Goal: Information Seeking & Learning: Learn about a topic

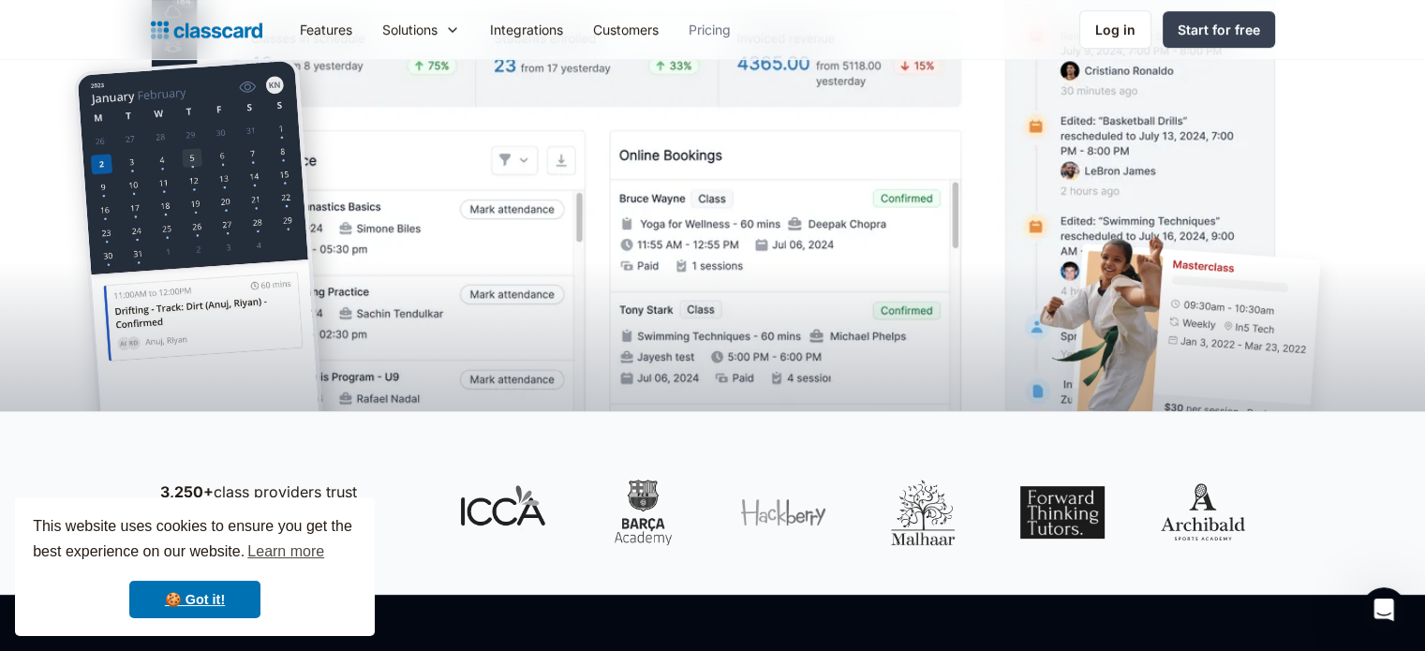
click at [678, 19] on link "Pricing" at bounding box center [710, 29] width 72 height 42
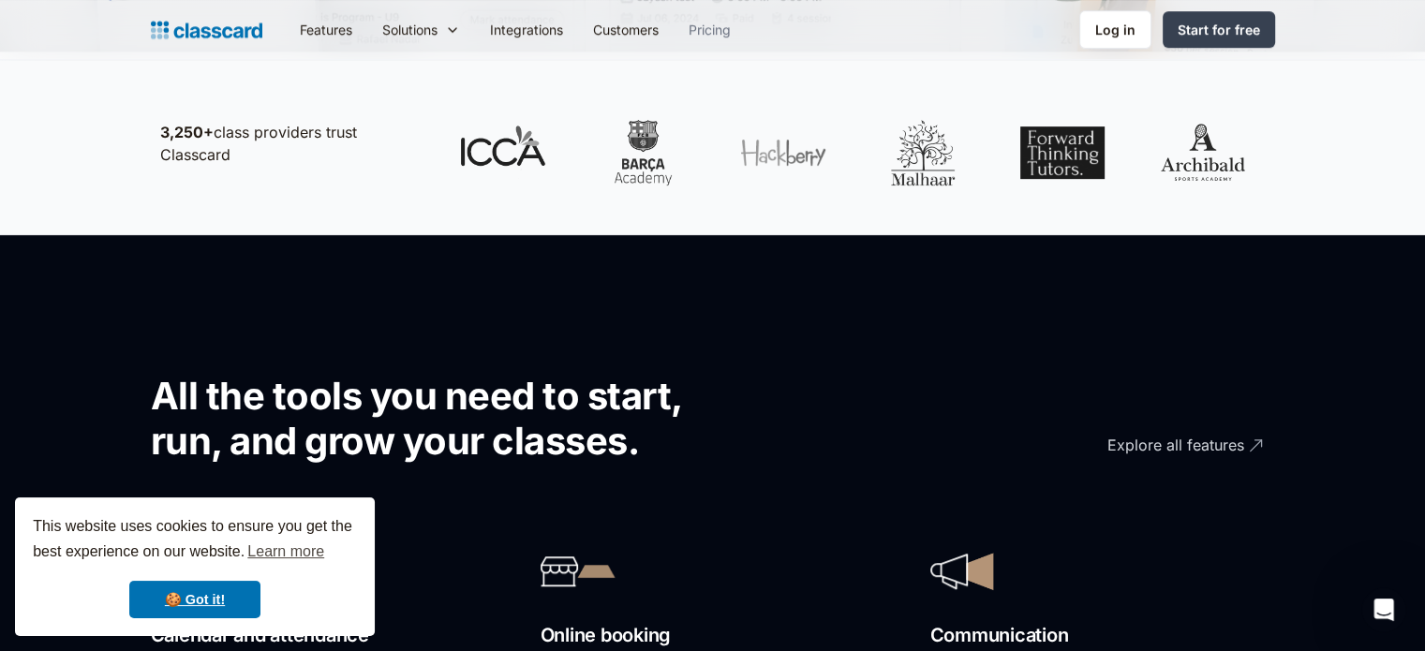
scroll to position [918, 0]
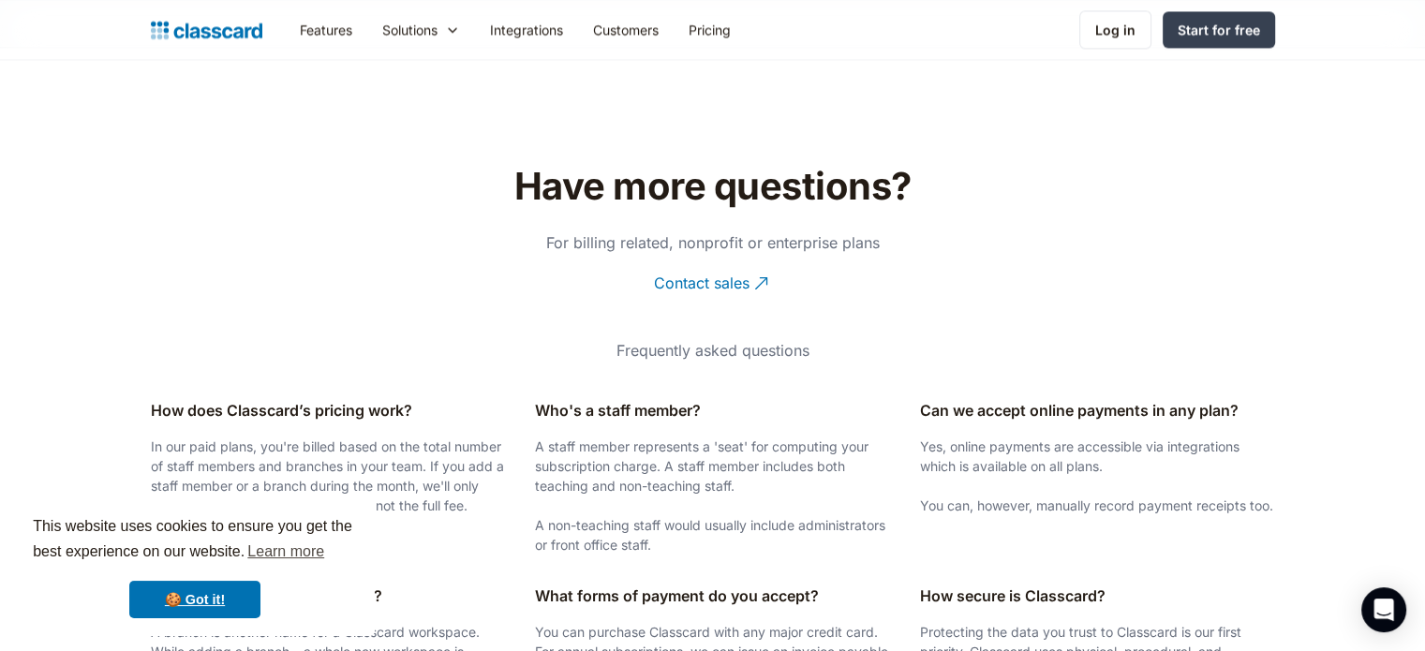
scroll to position [2748, 0]
